Goal: Task Accomplishment & Management: Use online tool/utility

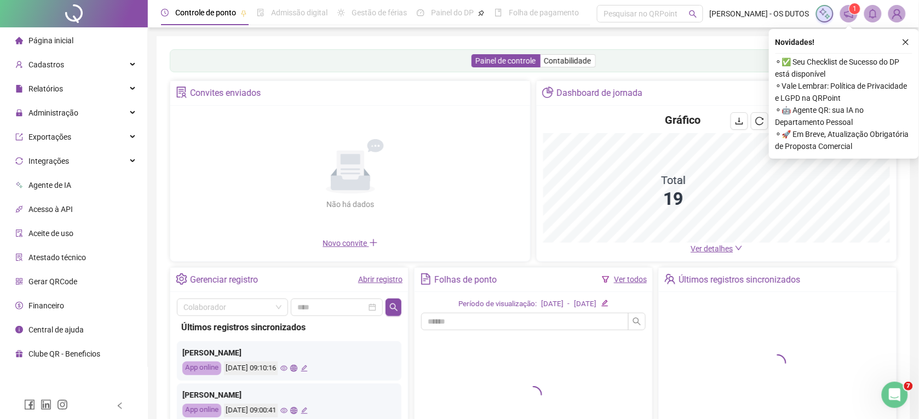
click at [699, 250] on span "Ver detalhes" at bounding box center [712, 248] width 42 height 9
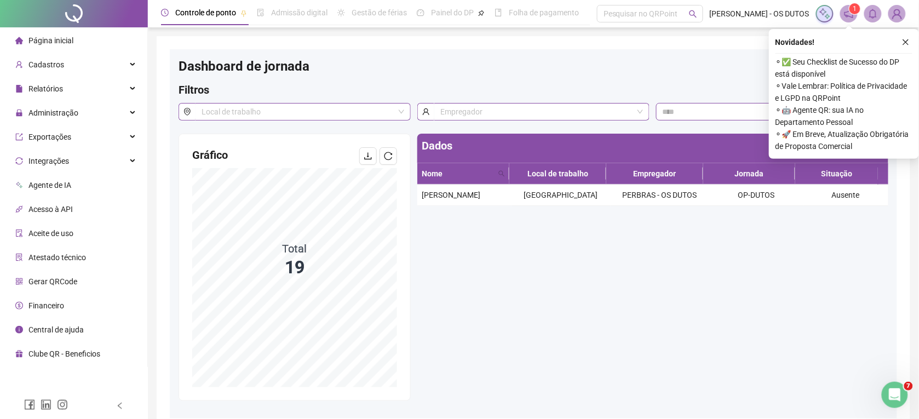
click at [34, 28] on ul "Página inicial Cadastros Relatórios Administração Exportações Integrações Agent…" at bounding box center [74, 197] width 148 height 340
click at [45, 40] on span "Página inicial" at bounding box center [50, 40] width 45 height 9
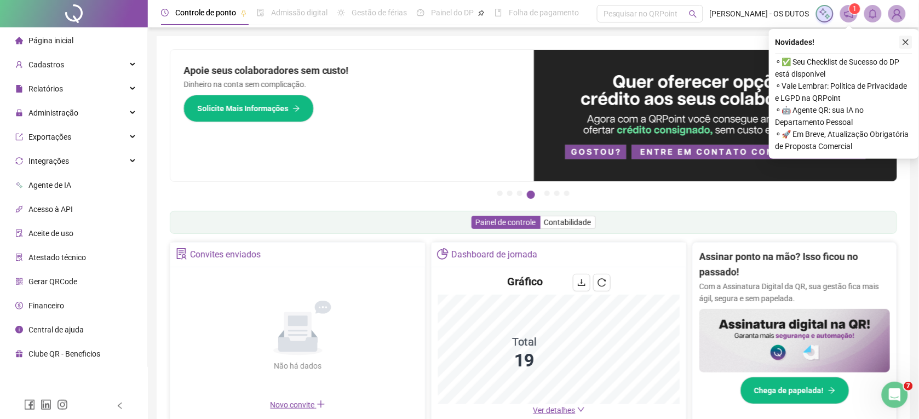
click at [906, 37] on button "button" at bounding box center [905, 42] width 13 height 13
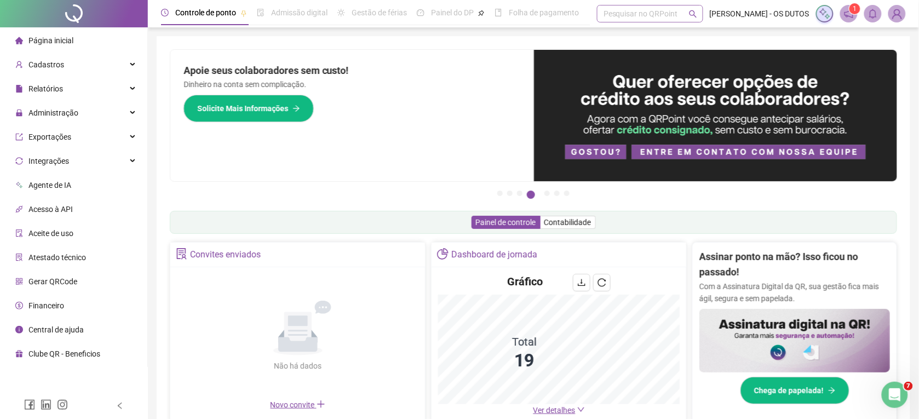
click at [612, 11] on div "Pesquisar no QRPoint" at bounding box center [650, 14] width 106 height 18
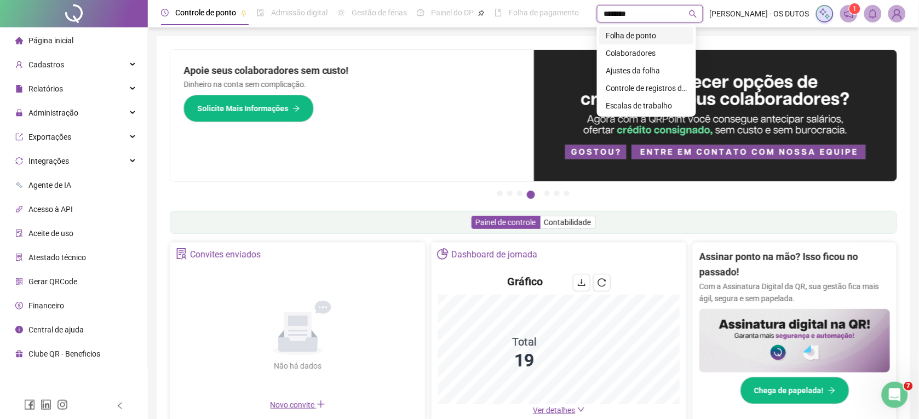
type input "********"
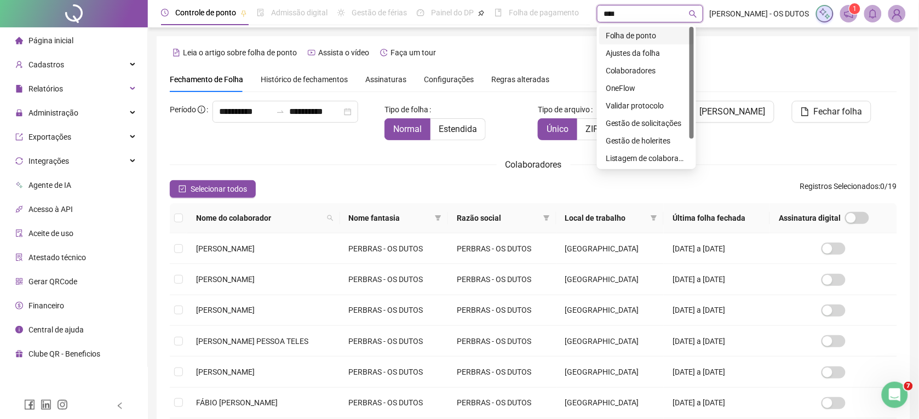
type input "*****"
click at [212, 123] on div "**********" at bounding box center [285, 112] width 146 height 22
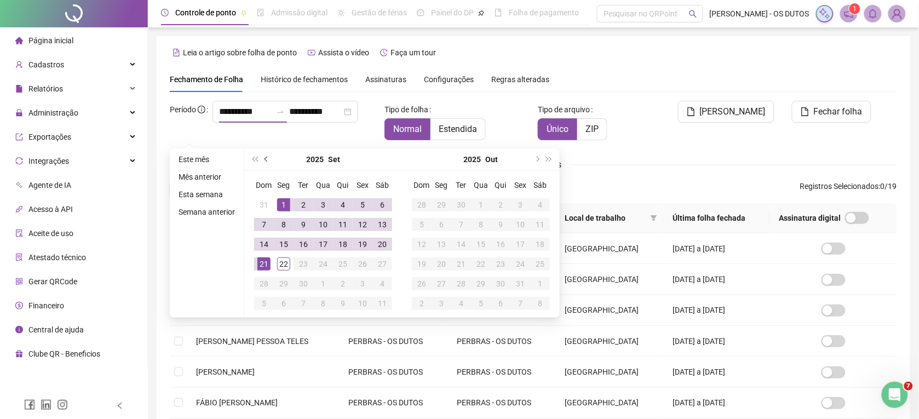
click at [264, 159] on span "prev-year" at bounding box center [266, 159] width 5 height 5
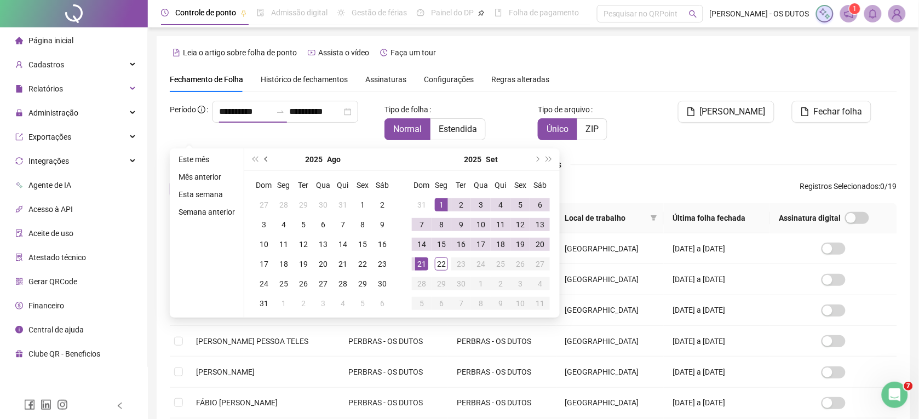
click at [263, 155] on button "prev-year" at bounding box center [267, 159] width 12 height 22
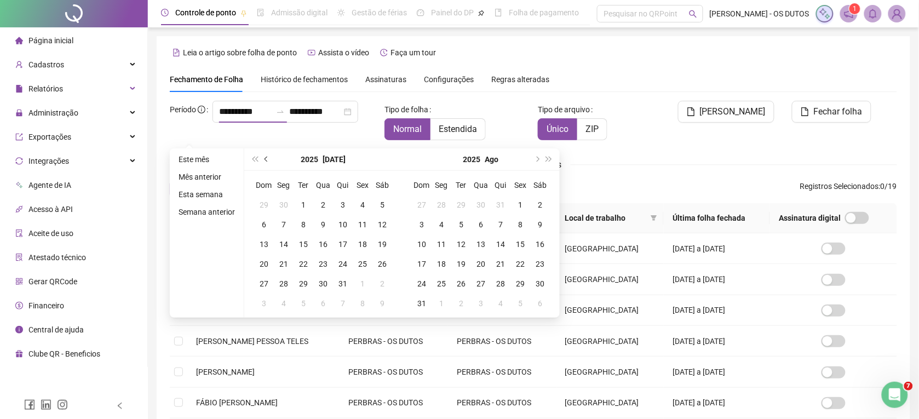
click at [266, 163] on button "prev-year" at bounding box center [267, 159] width 12 height 22
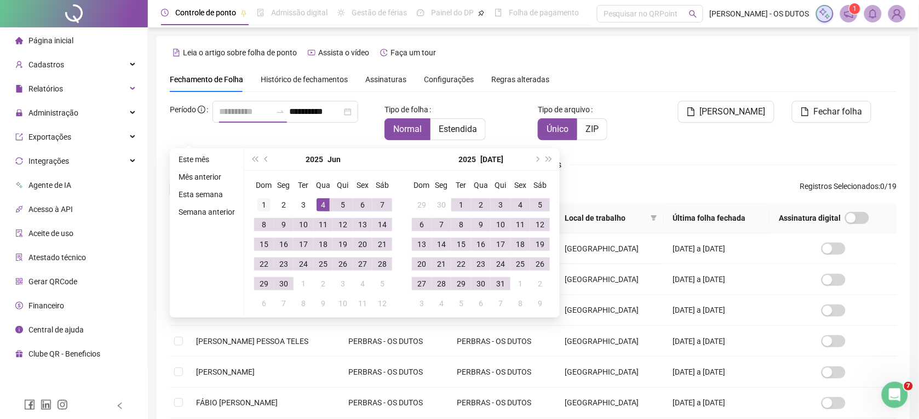
type input "**********"
click at [263, 203] on div "1" at bounding box center [263, 204] width 13 height 13
type input "**********"
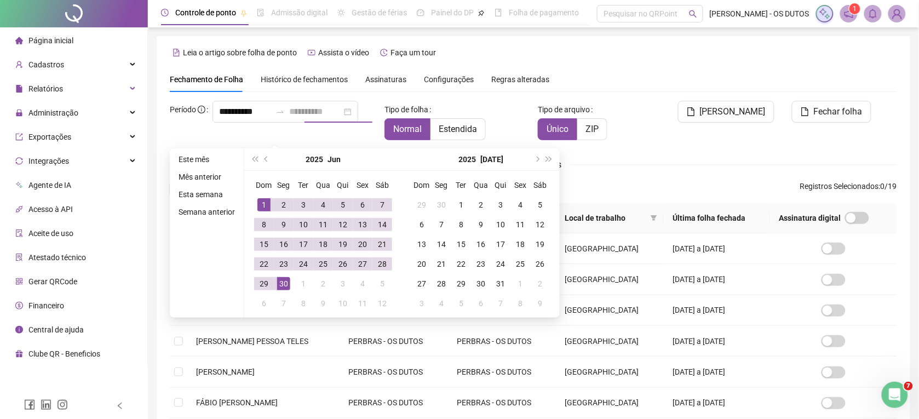
click at [288, 280] on div "30" at bounding box center [283, 283] width 13 height 13
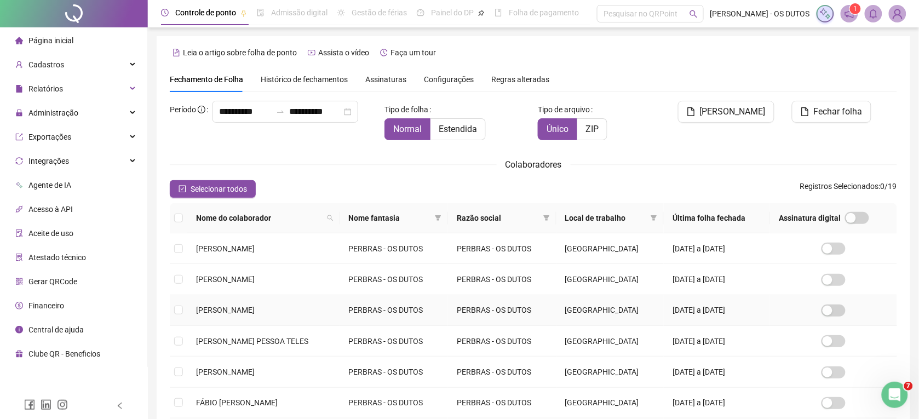
scroll to position [222, 0]
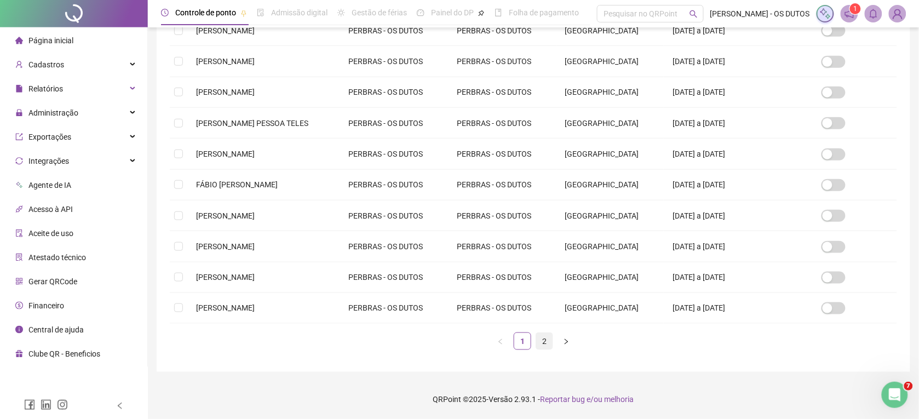
click at [543, 337] on link "2" at bounding box center [544, 341] width 16 height 16
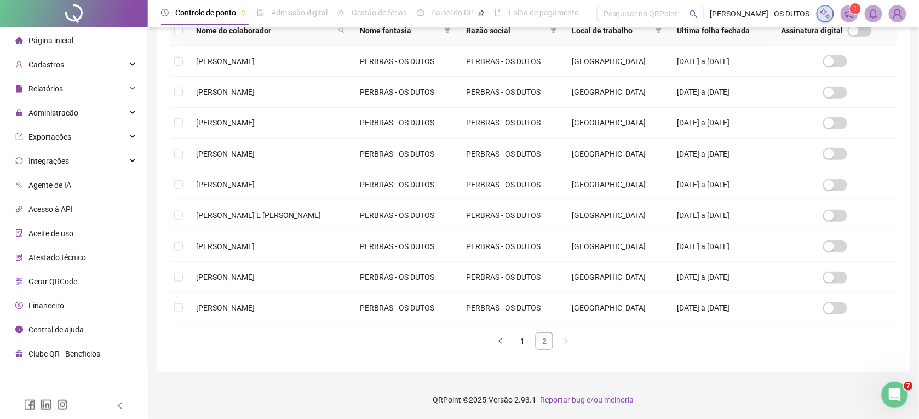
scroll to position [191, 0]
click at [173, 217] on td at bounding box center [179, 215] width 18 height 31
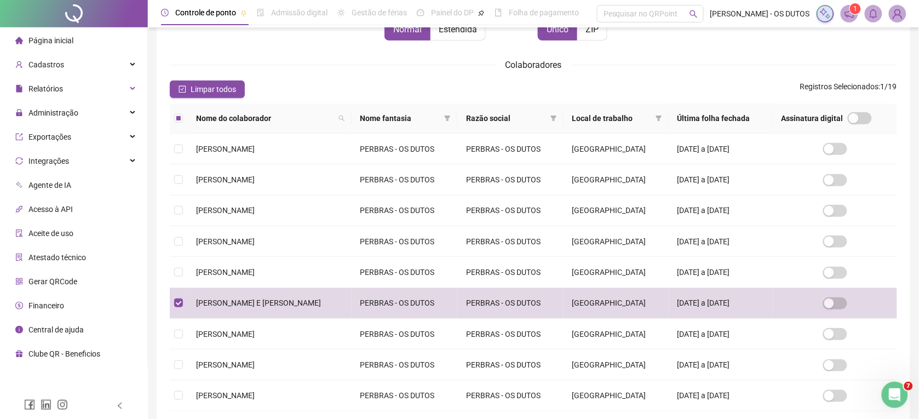
scroll to position [0, 0]
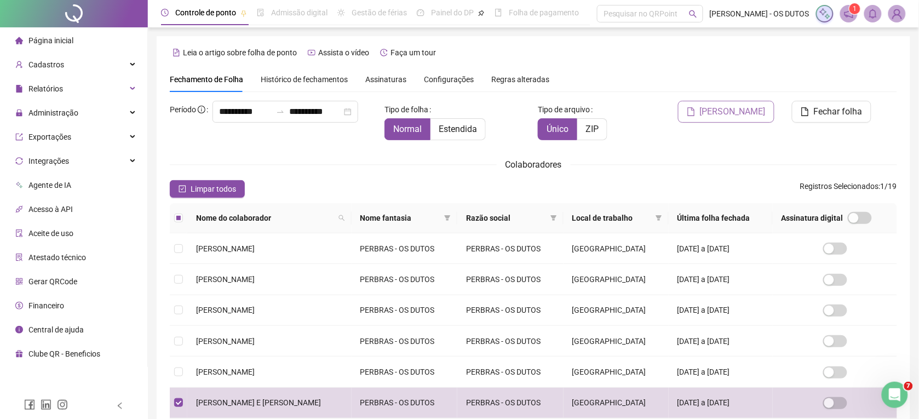
click at [749, 113] on span "[PERSON_NAME]" at bounding box center [733, 111] width 66 height 13
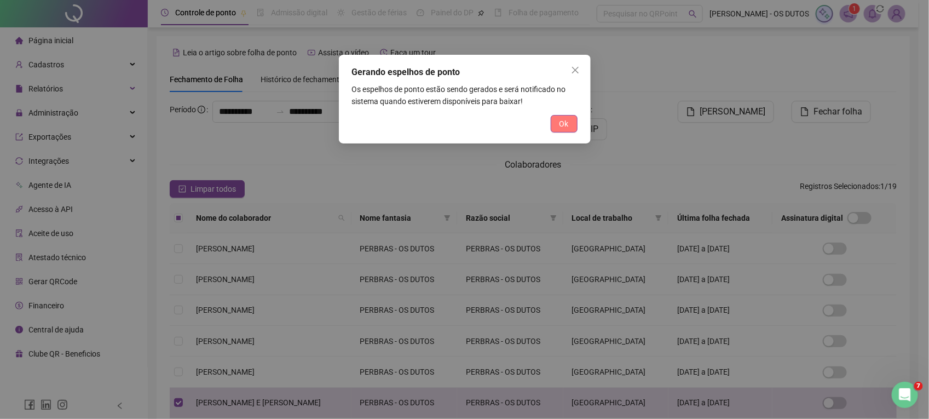
click at [567, 121] on span "Ok" at bounding box center [564, 124] width 9 height 12
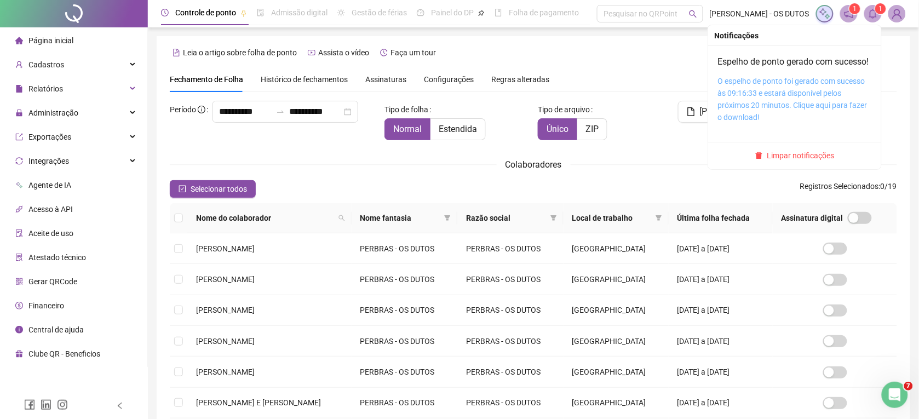
click at [781, 97] on link "O espelho de ponto foi gerado com sucesso às 09:16:33 e estará disponível pelos…" at bounding box center [792, 99] width 149 height 45
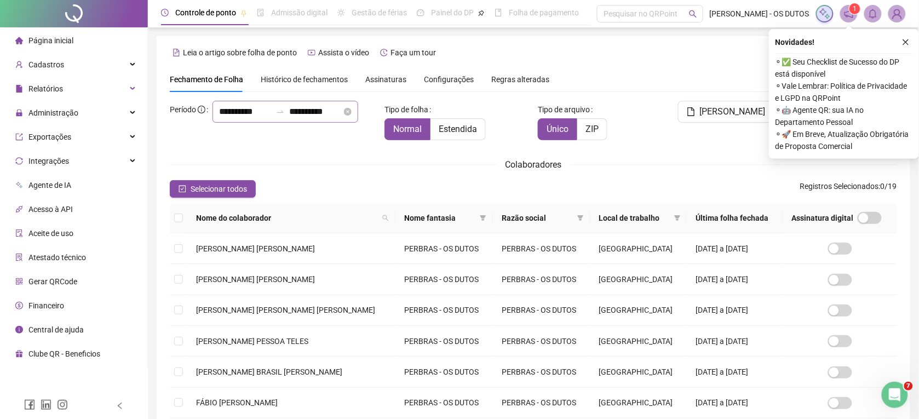
click at [212, 123] on div "**********" at bounding box center [285, 112] width 146 height 22
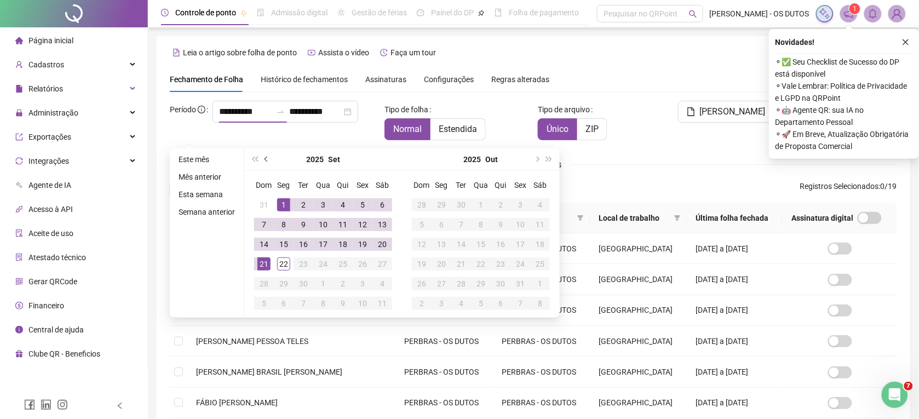
click at [270, 163] on button "prev-year" at bounding box center [267, 159] width 12 height 22
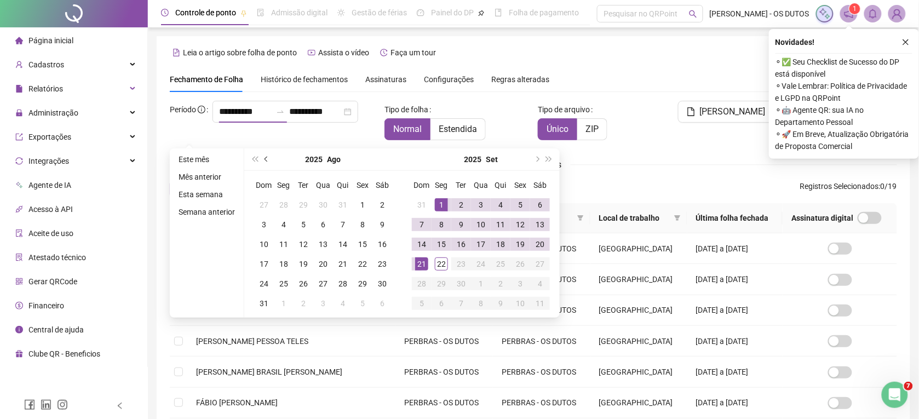
click at [270, 163] on button "prev-year" at bounding box center [267, 159] width 12 height 22
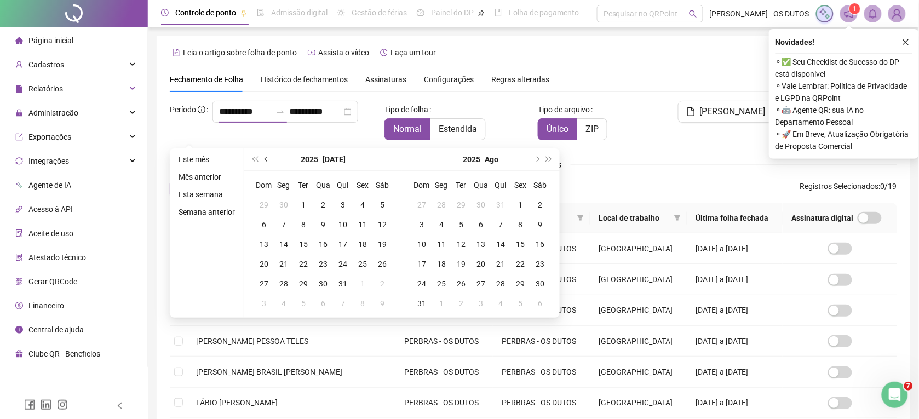
click at [270, 163] on button "prev-year" at bounding box center [267, 159] width 12 height 22
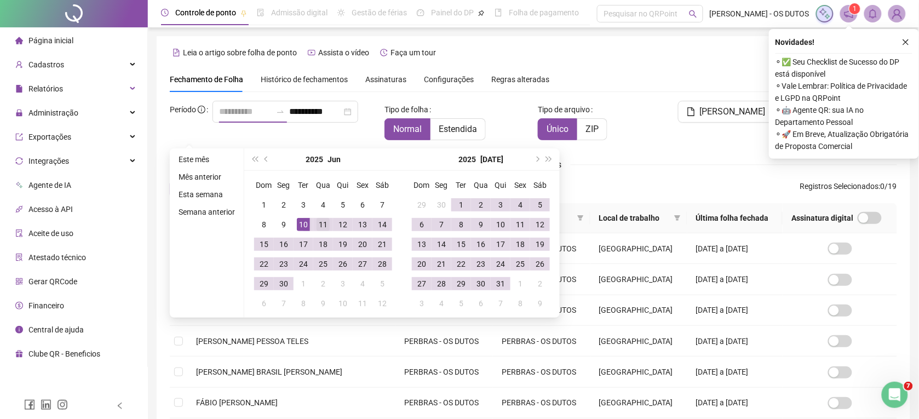
type input "**********"
click at [327, 225] on div "11" at bounding box center [323, 224] width 13 height 13
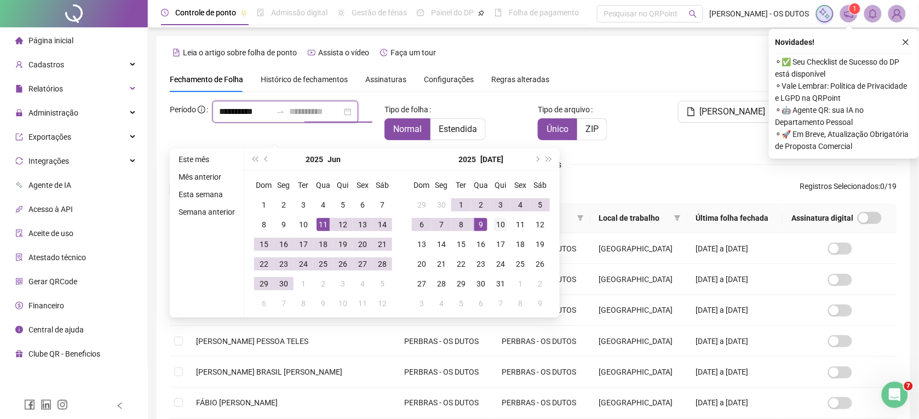
type input "**********"
click at [498, 223] on div "10" at bounding box center [500, 224] width 13 height 13
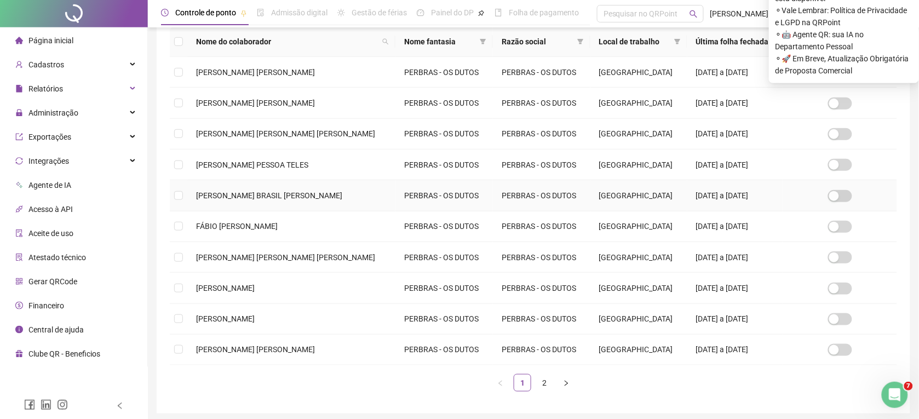
scroll to position [222, 0]
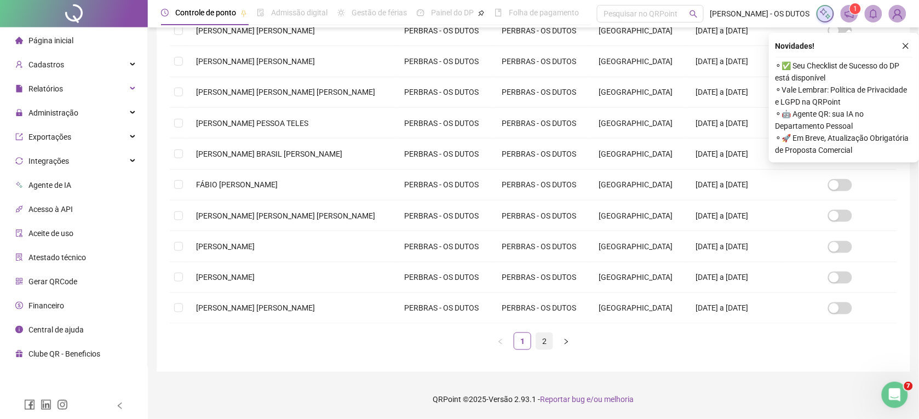
click at [541, 347] on link "2" at bounding box center [544, 341] width 16 height 16
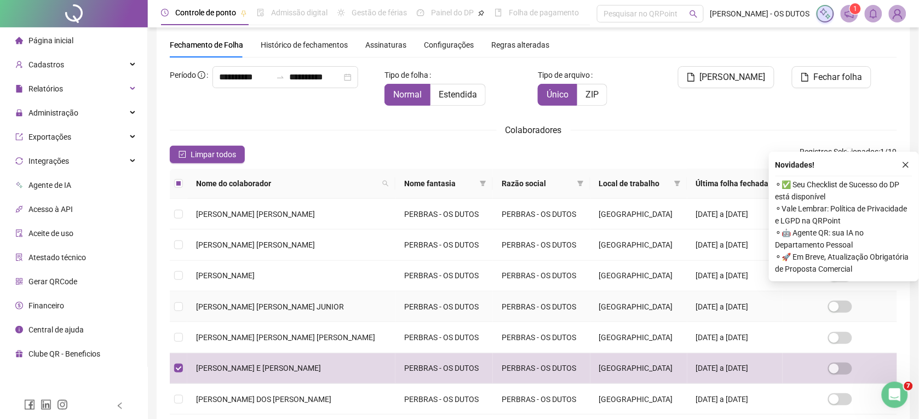
scroll to position [0, 0]
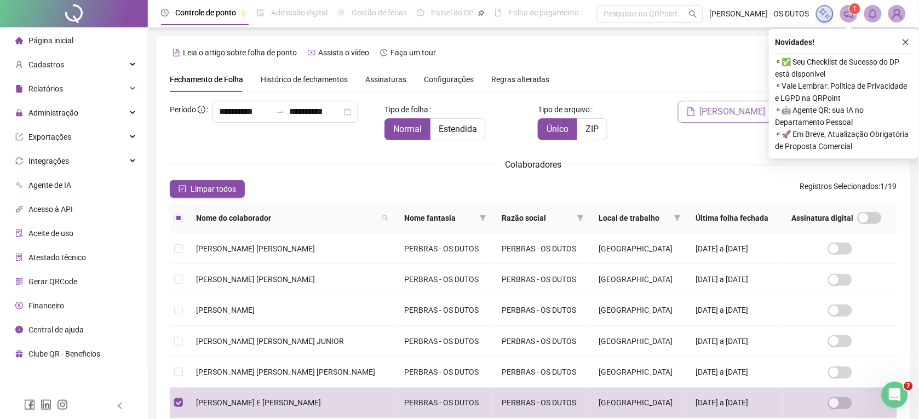
click at [742, 113] on span "[PERSON_NAME]" at bounding box center [733, 111] width 66 height 13
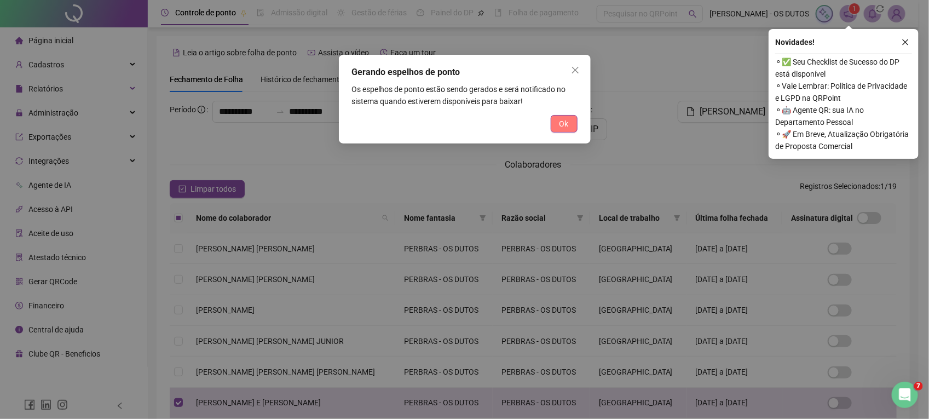
click at [571, 119] on button "Ok" at bounding box center [564, 124] width 27 height 18
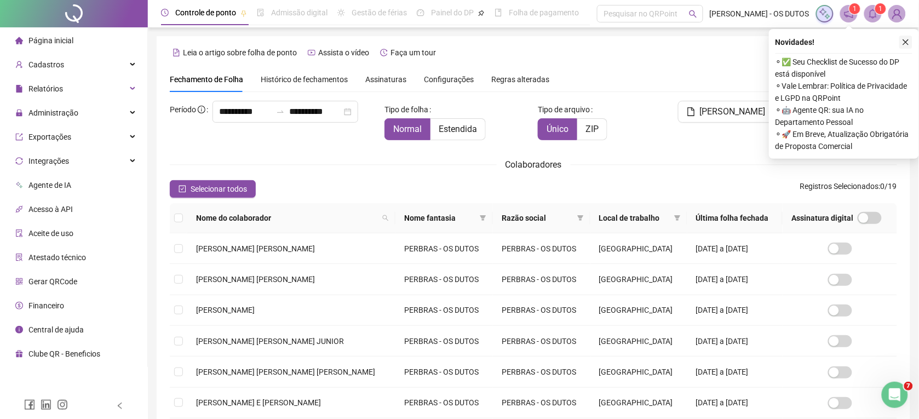
click at [905, 47] on button "button" at bounding box center [905, 42] width 13 height 13
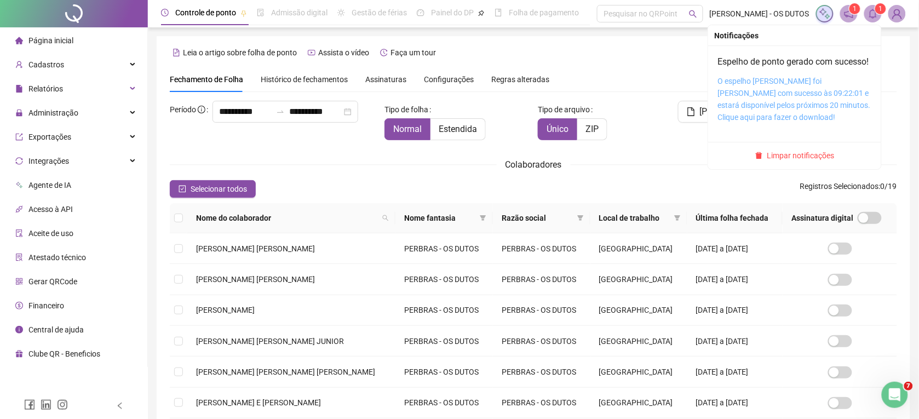
click at [790, 97] on link "O espelho de ponto foi gerado com sucesso às 09:22:01 e estará disponível pelos…" at bounding box center [794, 99] width 153 height 45
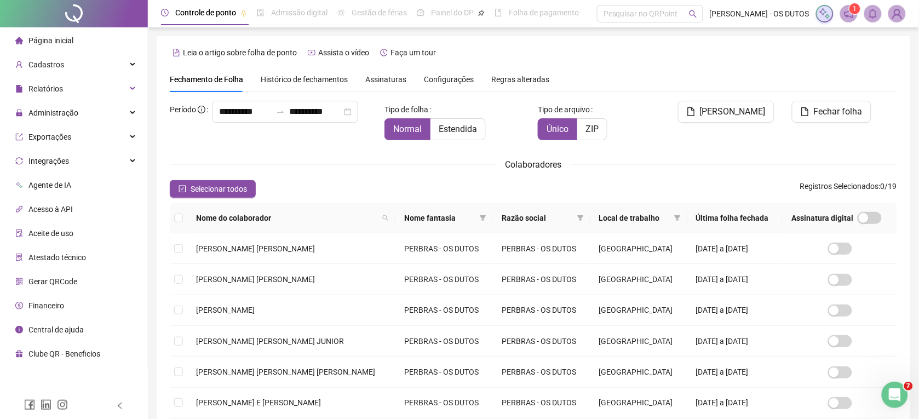
click at [641, 4] on header "Controle de ponto Admissão digital Gestão de férias Painel do DP Folha de pagam…" at bounding box center [533, 13] width 771 height 27
click at [640, 10] on div "Pesquisar no QRPoint" at bounding box center [650, 14] width 106 height 18
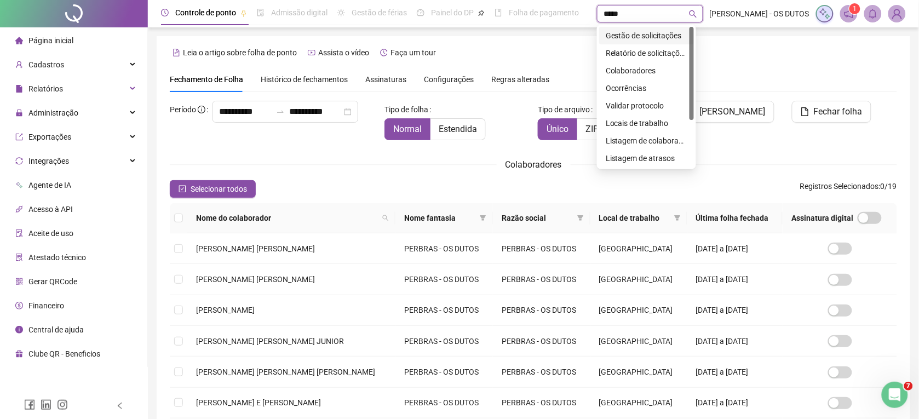
type input "******"
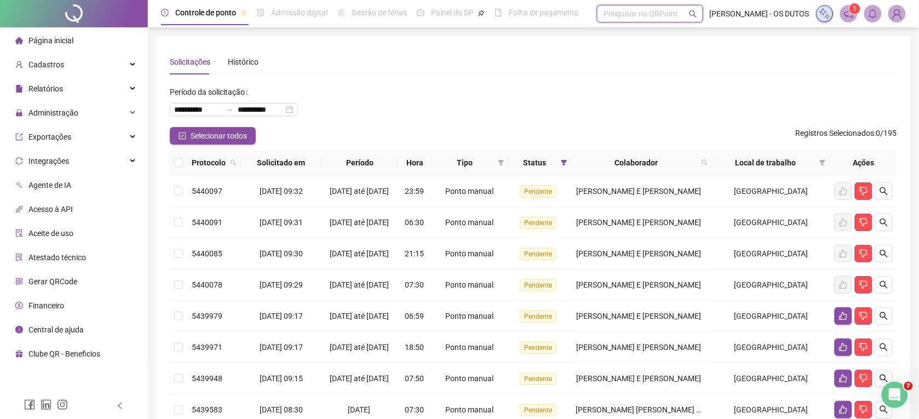
click at [625, 10] on div "Pesquisar no QRPoint" at bounding box center [650, 14] width 106 height 18
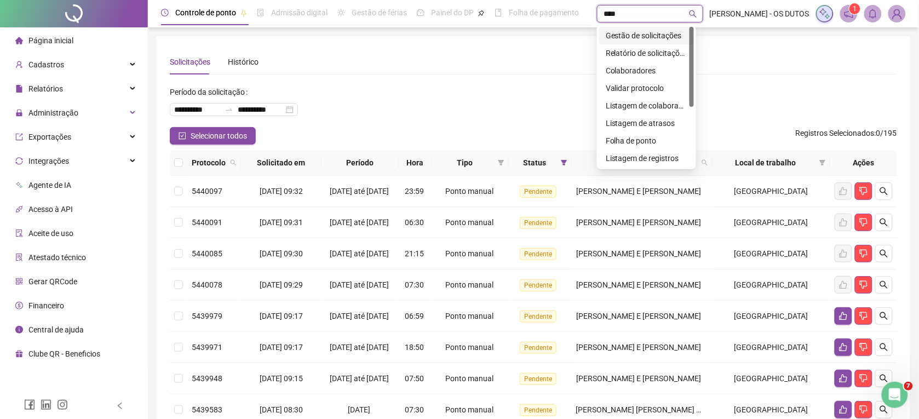
type input "*****"
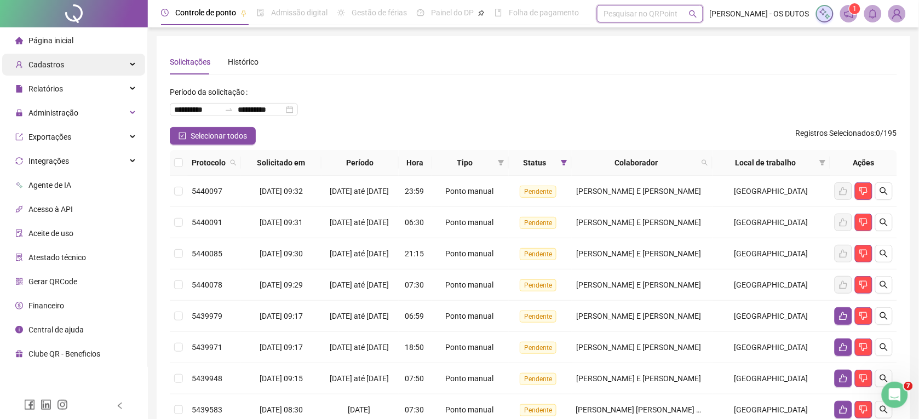
click at [99, 70] on div "Cadastros" at bounding box center [73, 65] width 143 height 22
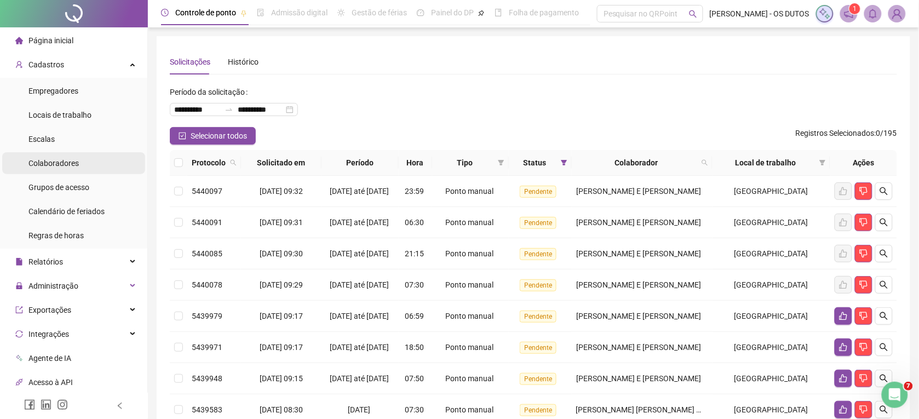
click at [71, 164] on span "Colaboradores" at bounding box center [53, 163] width 50 height 9
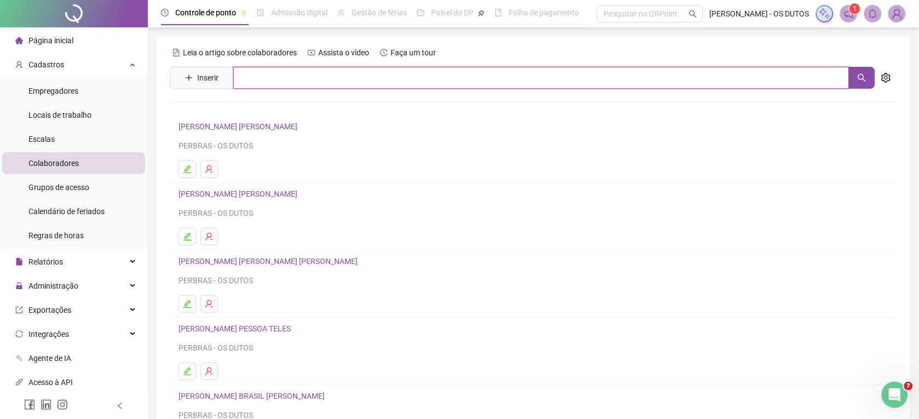
click at [320, 80] on input "text" at bounding box center [541, 78] width 616 height 22
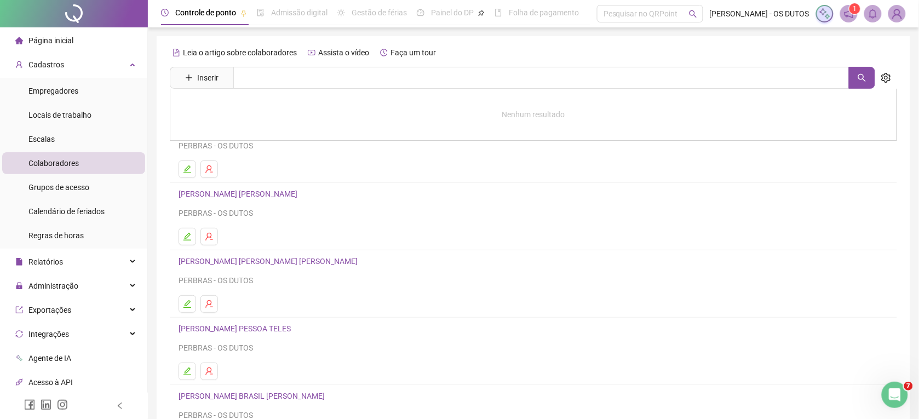
click at [36, 45] on span "Página inicial" at bounding box center [50, 40] width 45 height 9
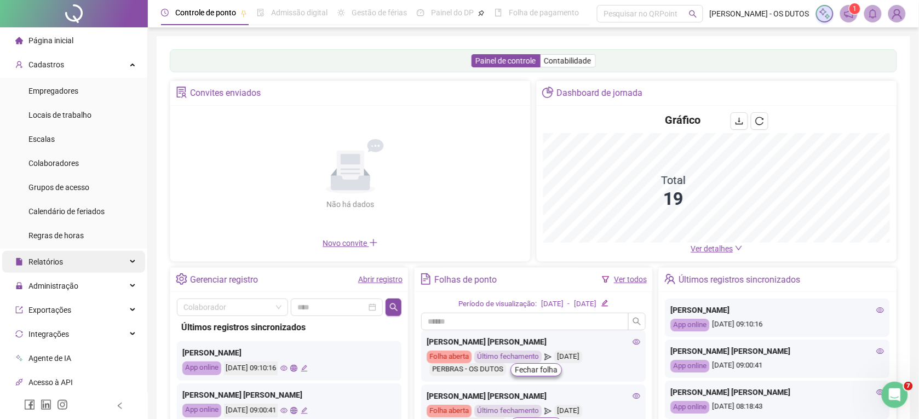
click at [48, 263] on span "Relatórios" at bounding box center [45, 261] width 34 height 9
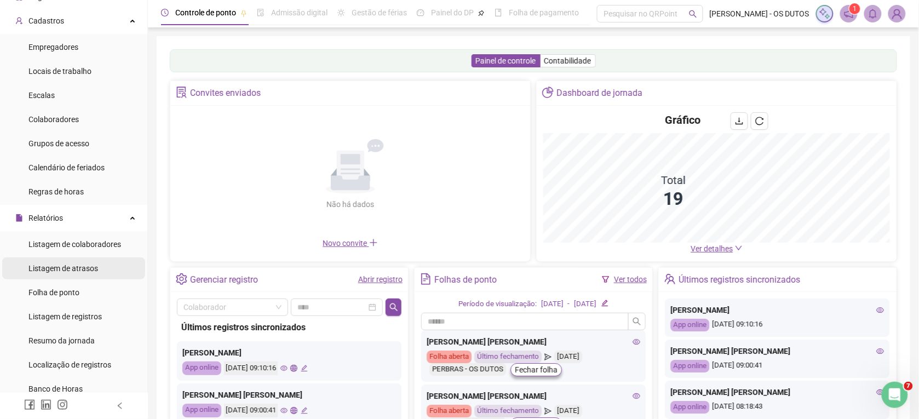
scroll to position [68, 0]
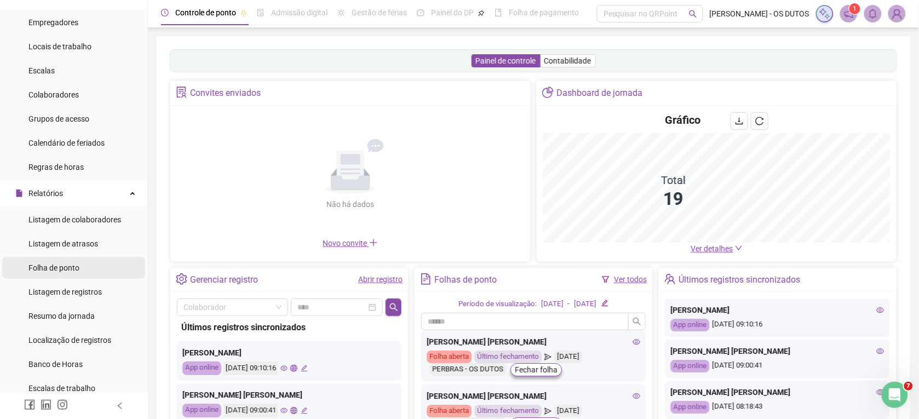
click at [68, 272] on div "Folha de ponto" at bounding box center [53, 268] width 51 height 22
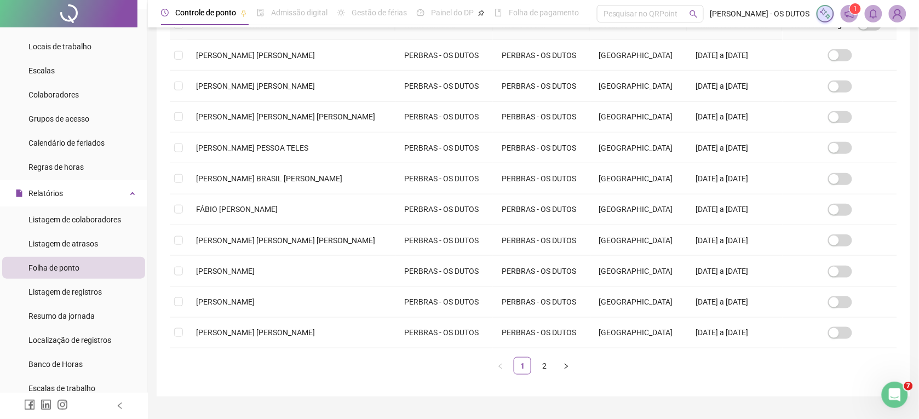
scroll to position [222, 0]
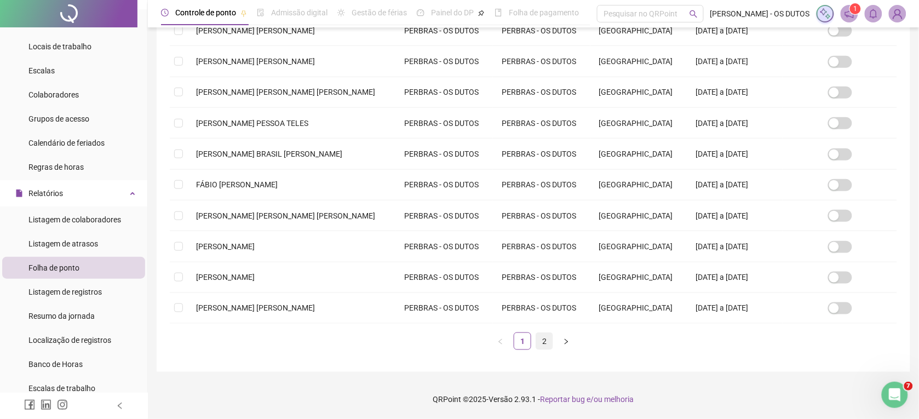
click at [543, 346] on link "2" at bounding box center [544, 341] width 16 height 16
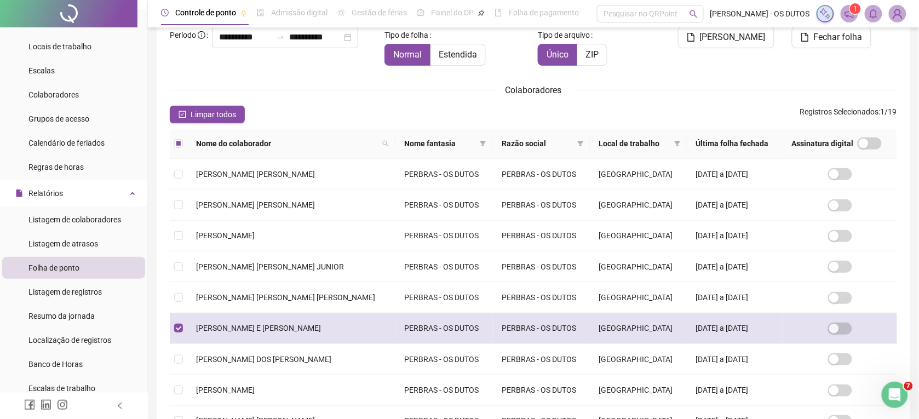
scroll to position [0, 0]
